Goal: Navigation & Orientation: Find specific page/section

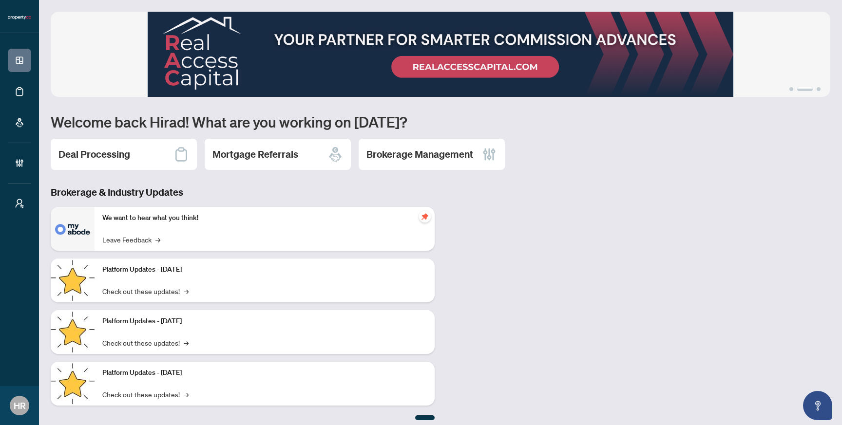
drag, startPoint x: 650, startPoint y: 63, endPoint x: 362, endPoint y: 70, distance: 288.1
click at [369, 68] on img at bounding box center [441, 54] width 780 height 85
click at [819, 89] on button "3" at bounding box center [819, 89] width 4 height 4
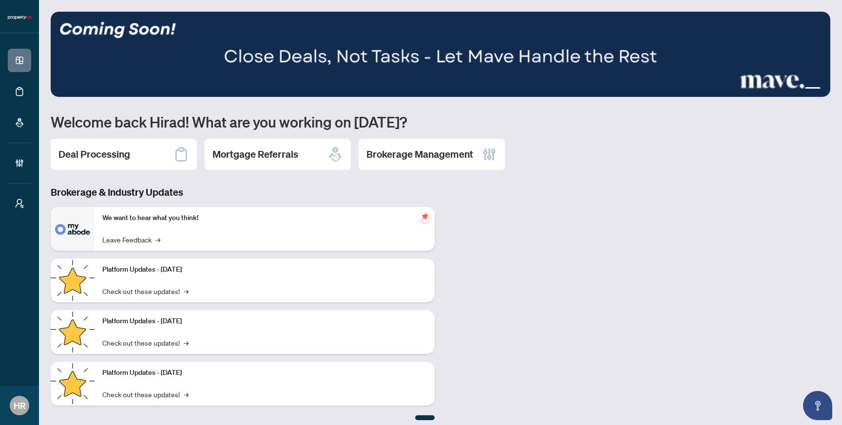
click at [801, 87] on button "2" at bounding box center [799, 89] width 4 height 4
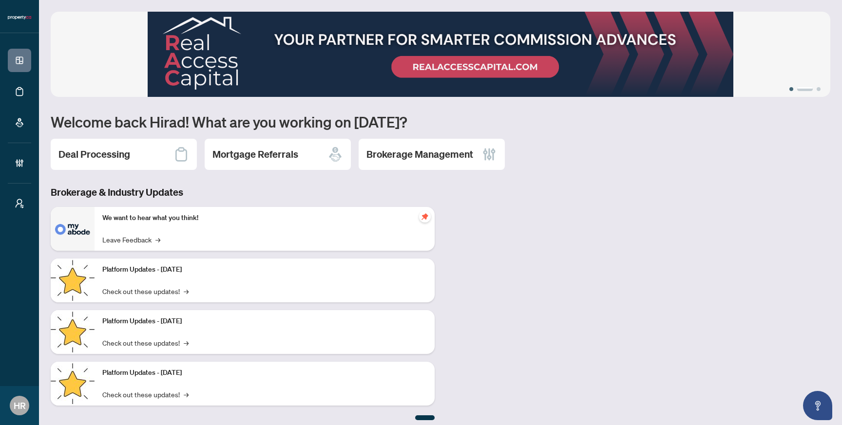
click at [793, 89] on button "1" at bounding box center [791, 89] width 4 height 4
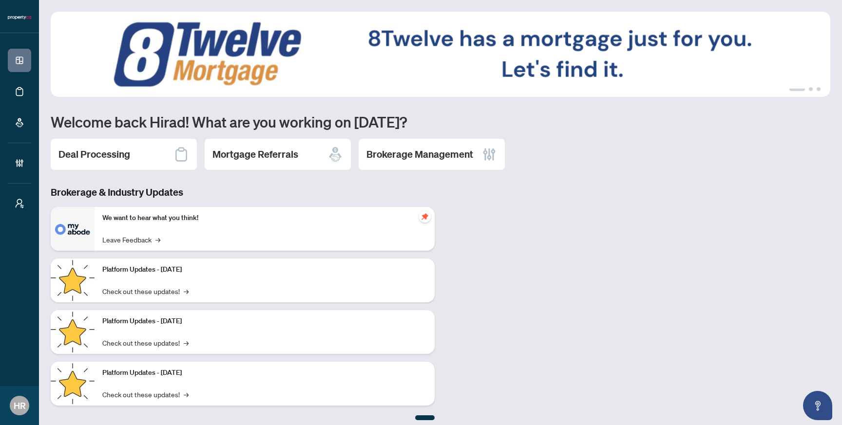
drag, startPoint x: 792, startPoint y: 89, endPoint x: 821, endPoint y: 89, distance: 28.3
click at [821, 89] on ul "1 2 3" at bounding box center [441, 89] width 780 height 4
